Goal: Task Accomplishment & Management: Manage account settings

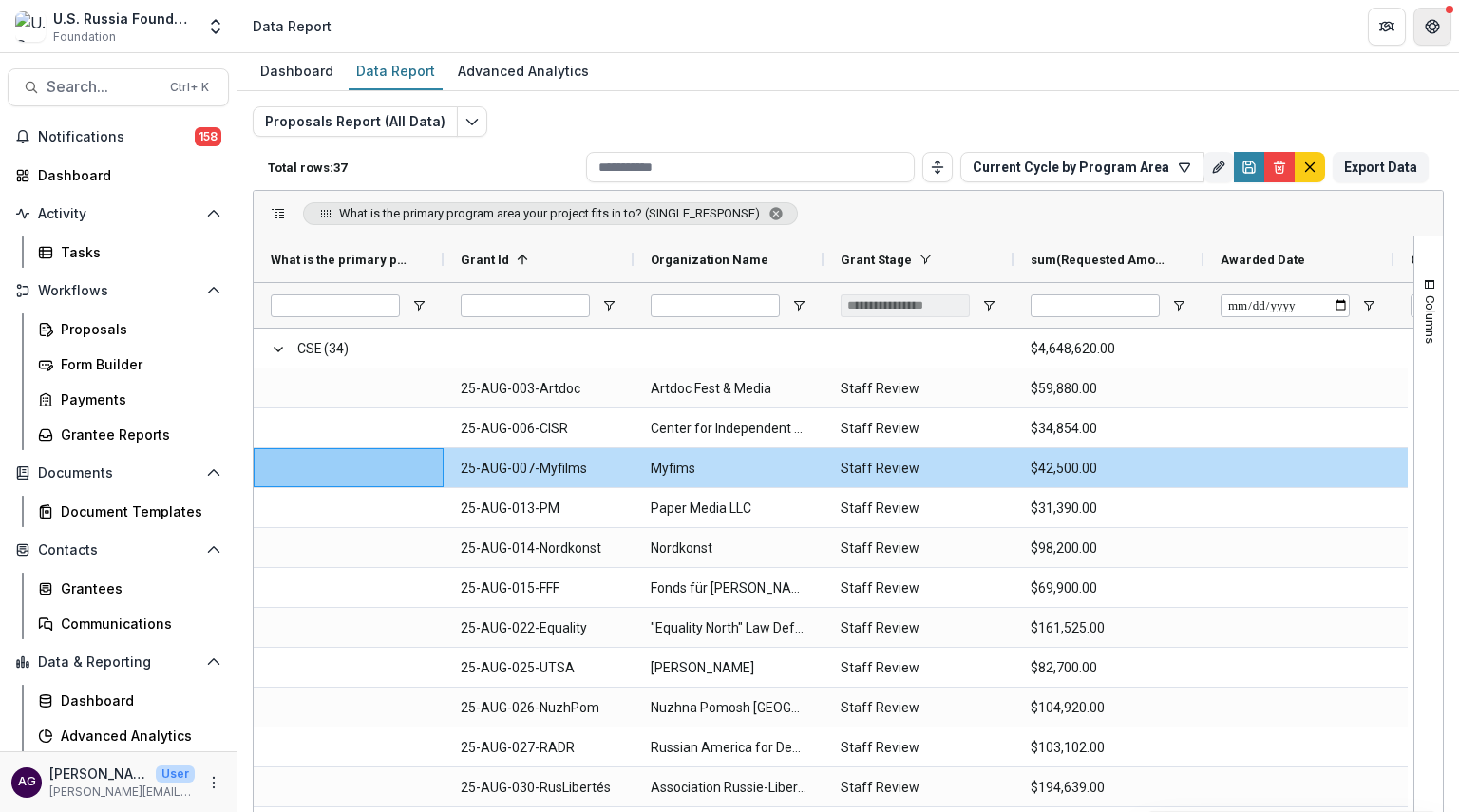
scroll to position [42, 0]
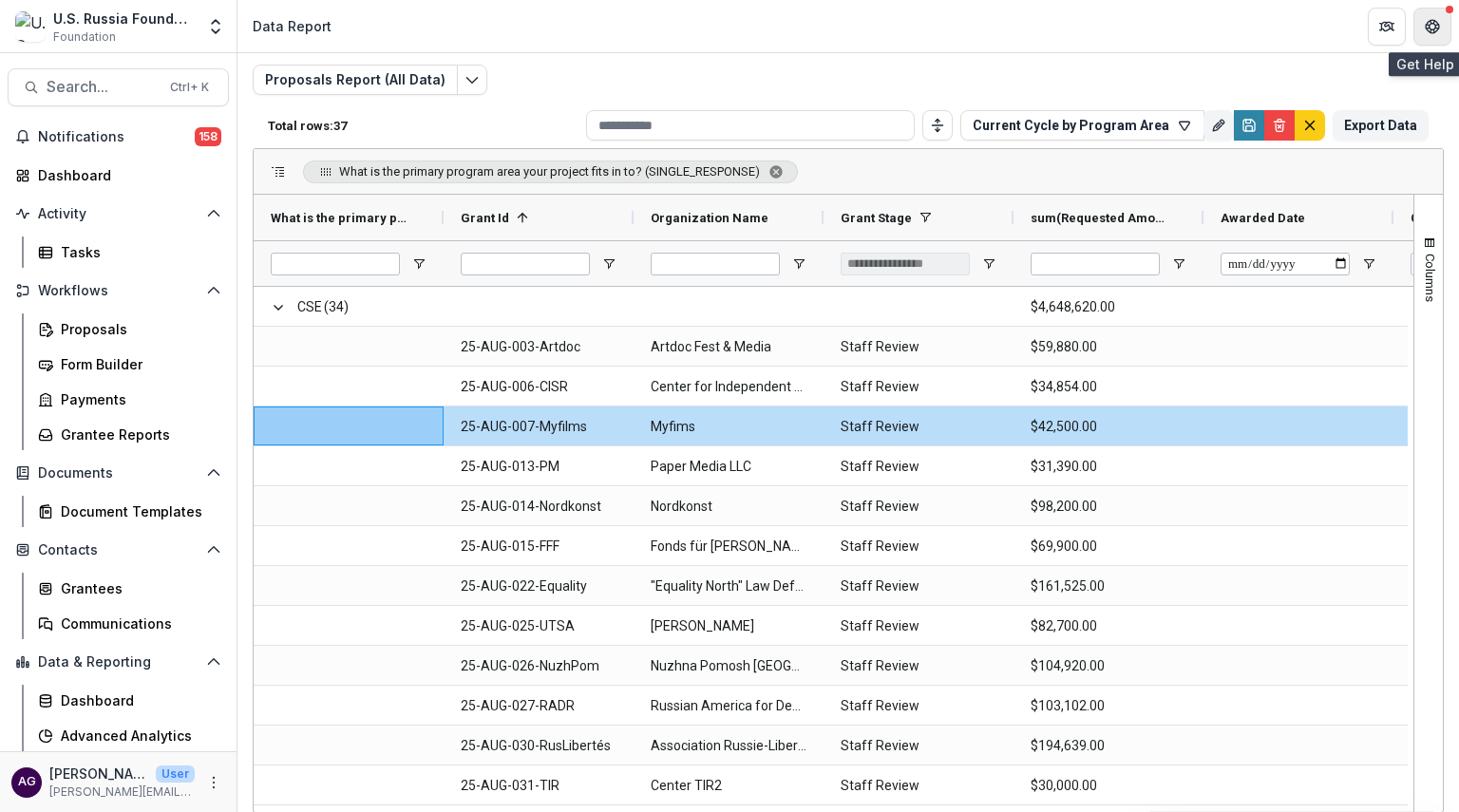
click at [1430, 29] on icon "Get Help" at bounding box center [1433, 27] width 15 height 15
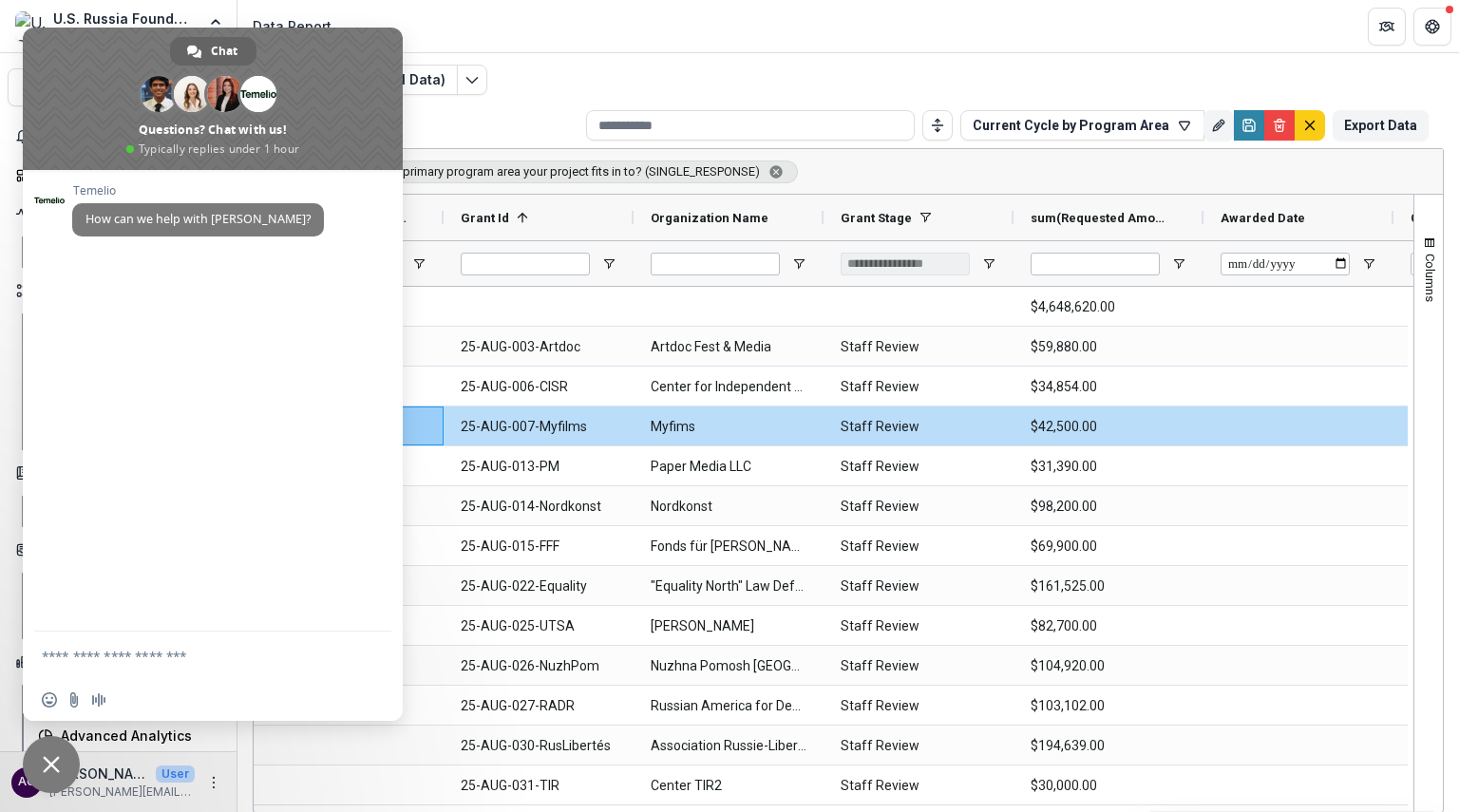
click at [966, 27] on header "Data Report" at bounding box center [849, 26] width 1222 height 52
click at [91, 788] on p "[PERSON_NAME][EMAIL_ADDRESS][PERSON_NAME][DOMAIN_NAME]" at bounding box center [122, 793] width 145 height 17
click at [54, 771] on span "Close chat" at bounding box center [51, 765] width 17 height 17
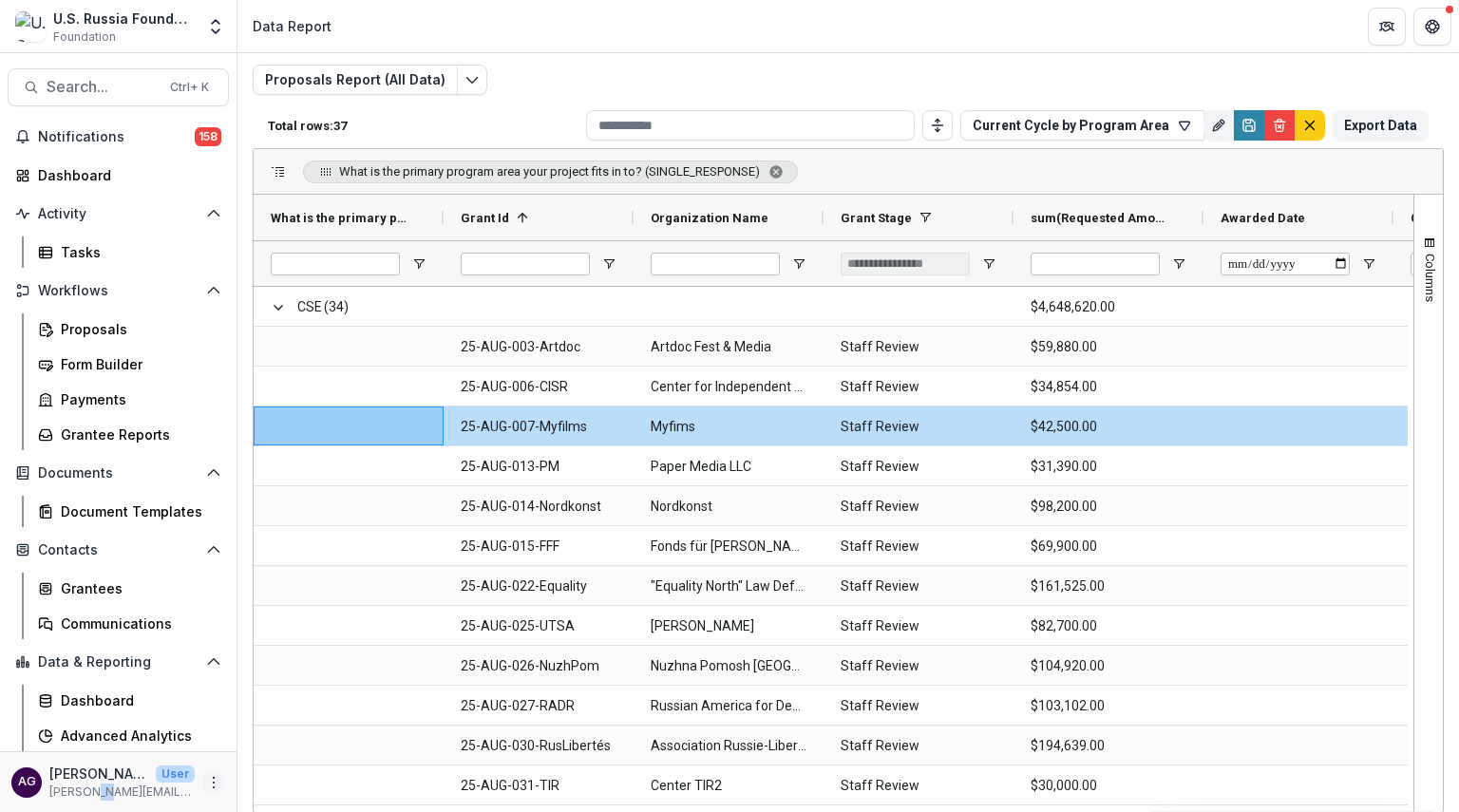
click at [206, 781] on icon "More" at bounding box center [214, 783] width 15 height 15
click at [887, 80] on div "Proposals Report (All Data) Total rows: 37 Current Cycle by Program Area Person…" at bounding box center [848, 416] width 1191 height 703
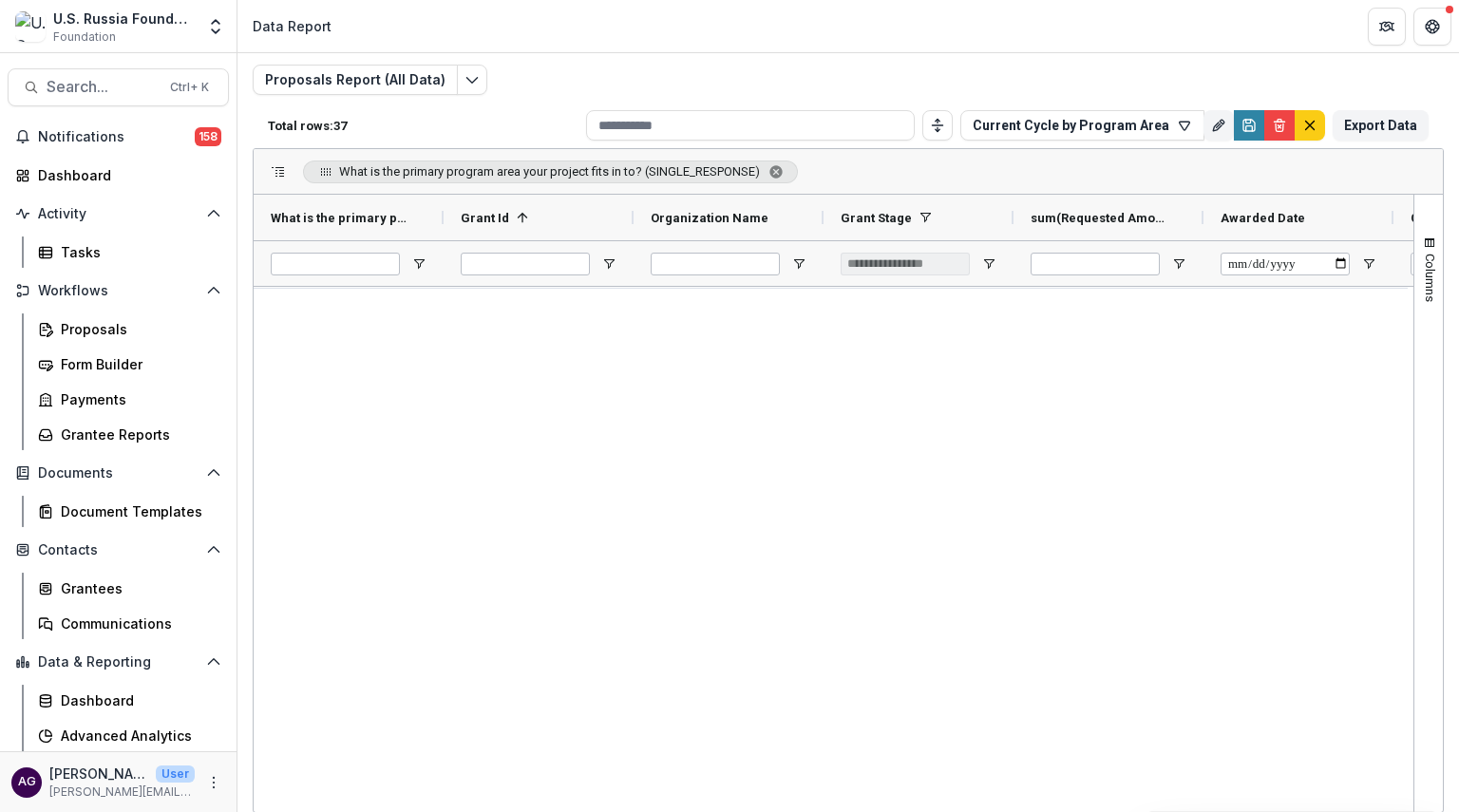
scroll to position [0, 0]
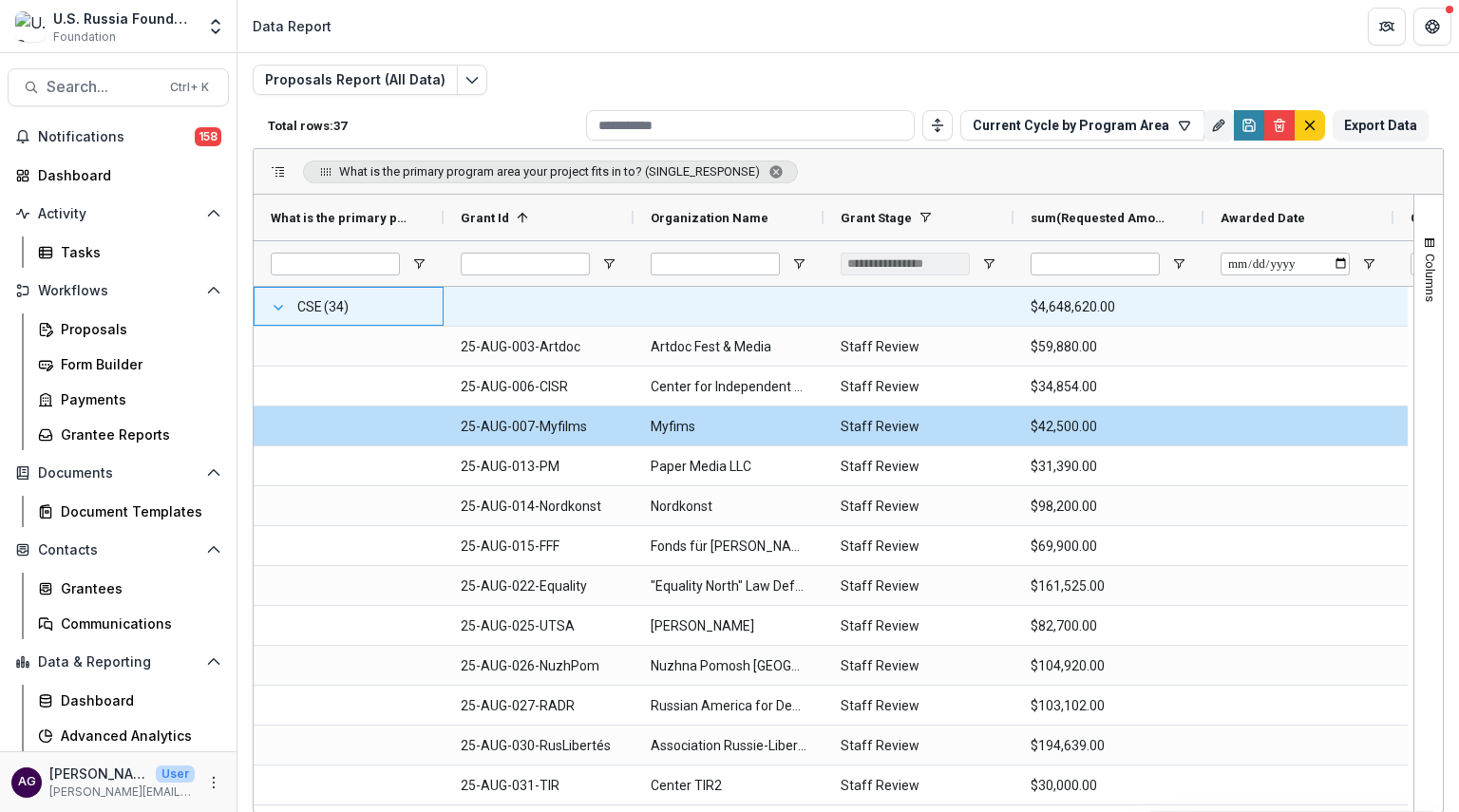
click at [275, 303] on span at bounding box center [278, 307] width 15 height 15
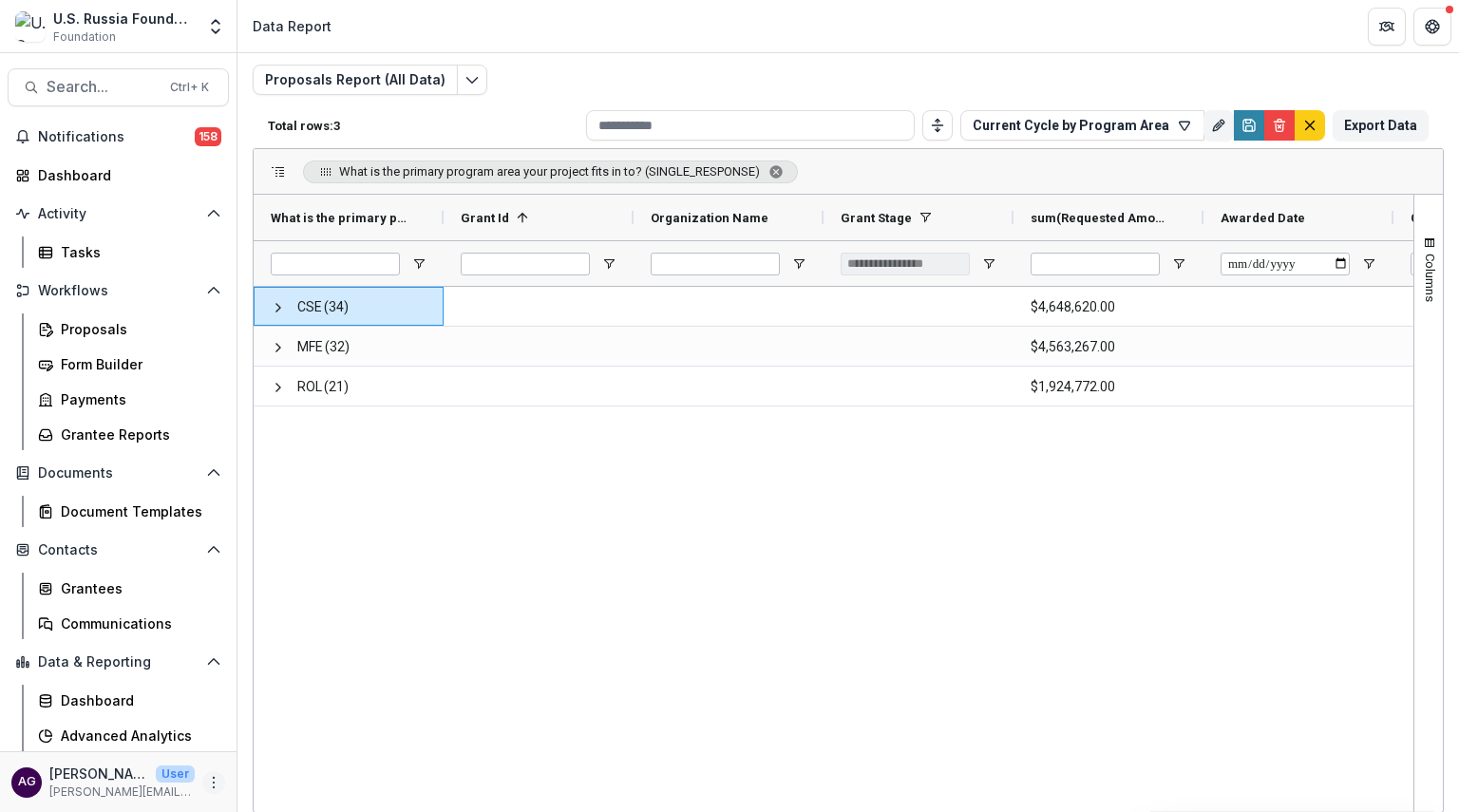
click at [206, 778] on icon "More" at bounding box center [214, 783] width 15 height 15
click at [260, 776] on button "Logout" at bounding box center [334, 773] width 203 height 31
